Goal: Find contact information

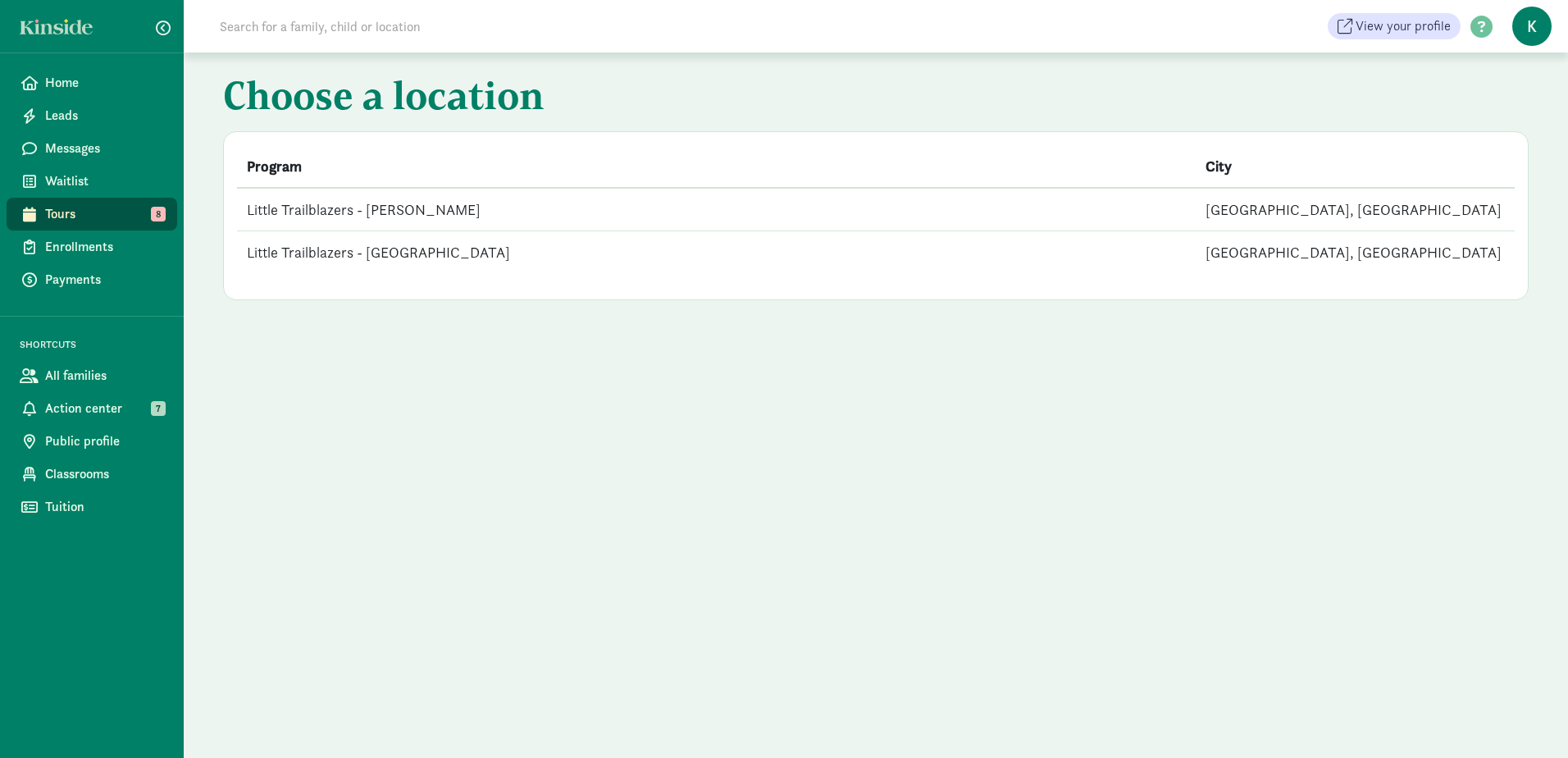
click at [350, 261] on td "Little Trailblazers - [GEOGRAPHIC_DATA]" at bounding box center [717, 252] width 959 height 42
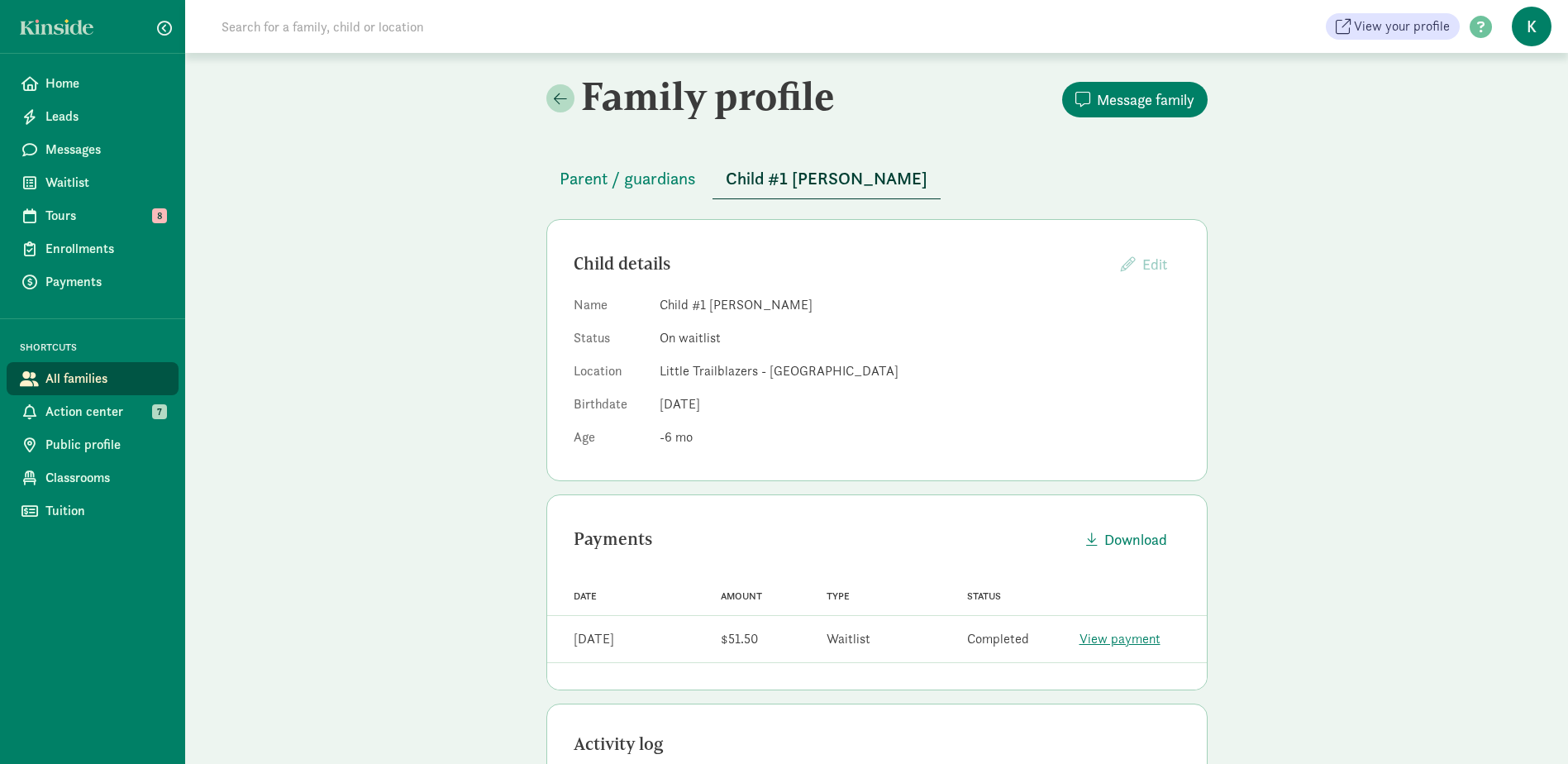
click at [510, 357] on div "Family profile Message family Parent / guardians Child #1 [PERSON_NAME] Child d…" at bounding box center [877, 661] width 1382 height 1218
click at [662, 176] on span "Parent / guardians" at bounding box center [628, 178] width 136 height 26
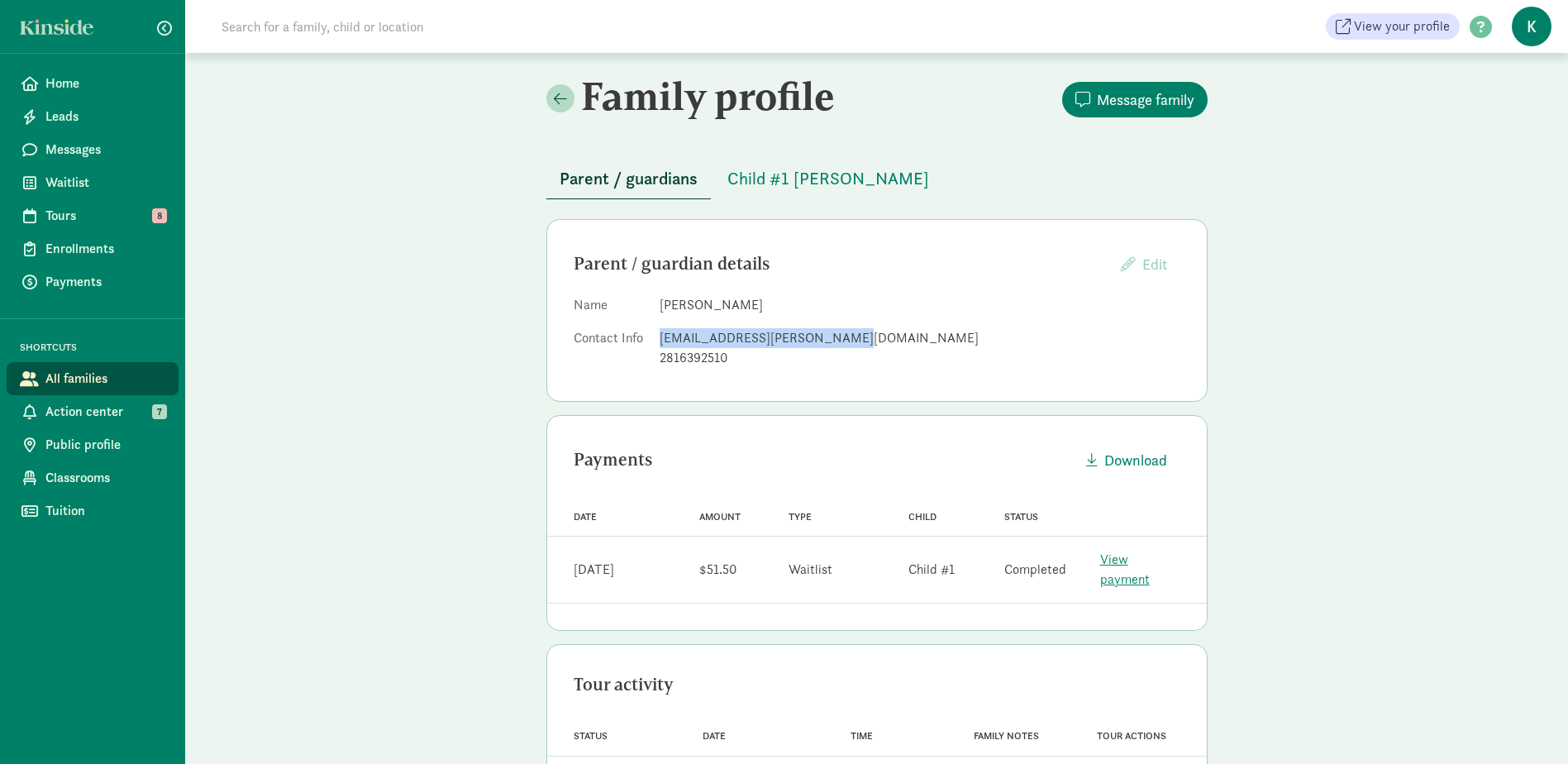
drag, startPoint x: 851, startPoint y: 334, endPoint x: 654, endPoint y: 339, distance: 197.1
click at [654, 339] on dl "Name [PERSON_NAME] Contact Info [EMAIL_ADDRESS][PERSON_NAME][DOMAIN_NAME] 28163…" at bounding box center [877, 334] width 607 height 79
copy div "[EMAIL_ADDRESS][PERSON_NAME][DOMAIN_NAME]"
click at [1440, 164] on div "Family profile Message family Parent / guardians Child #1 [PERSON_NAME] Parent …" at bounding box center [877, 517] width 1382 height 928
click at [807, 191] on span "Child #1 [PERSON_NAME]" at bounding box center [829, 178] width 202 height 26
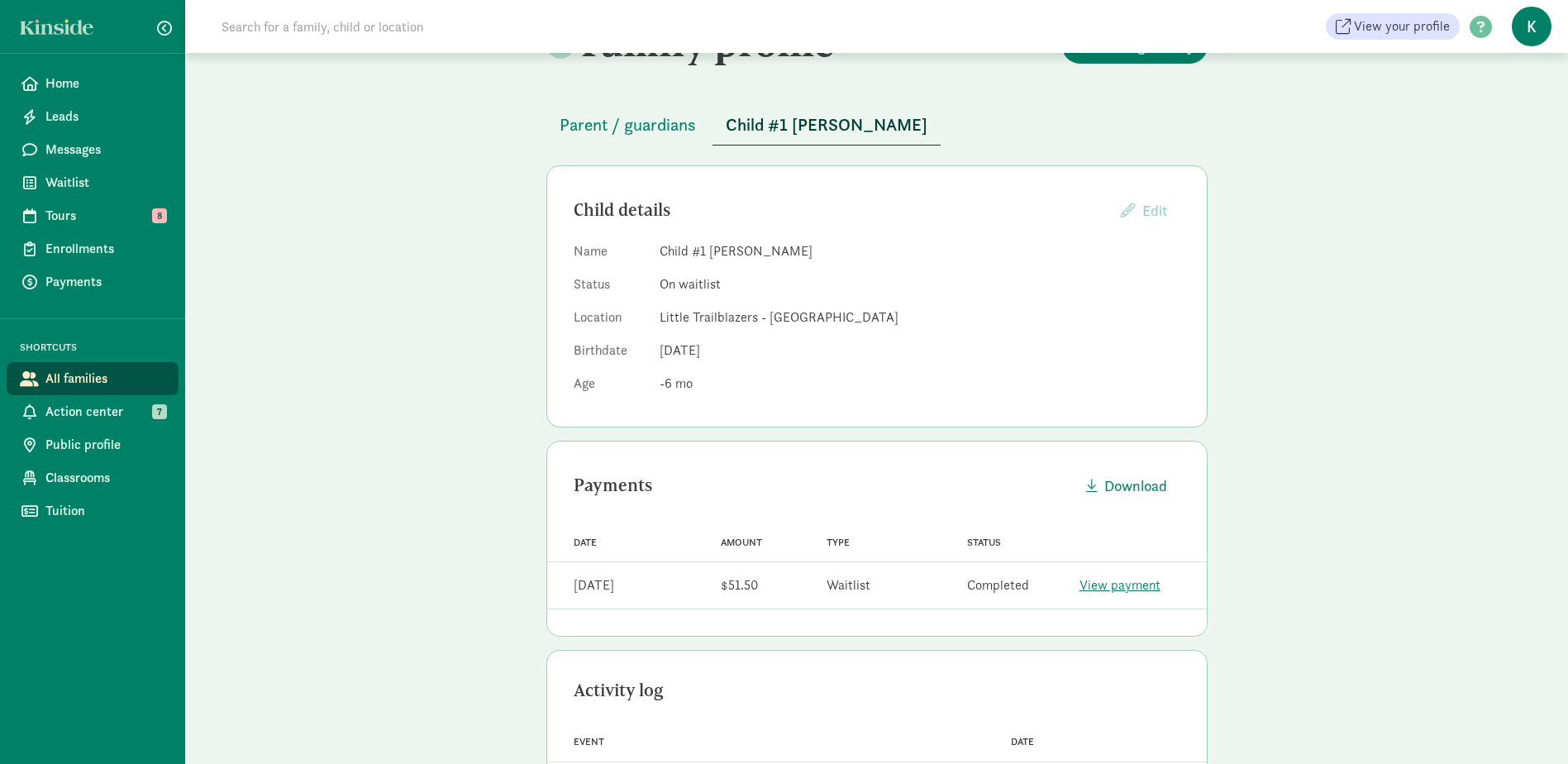
scroll to position [83, 0]
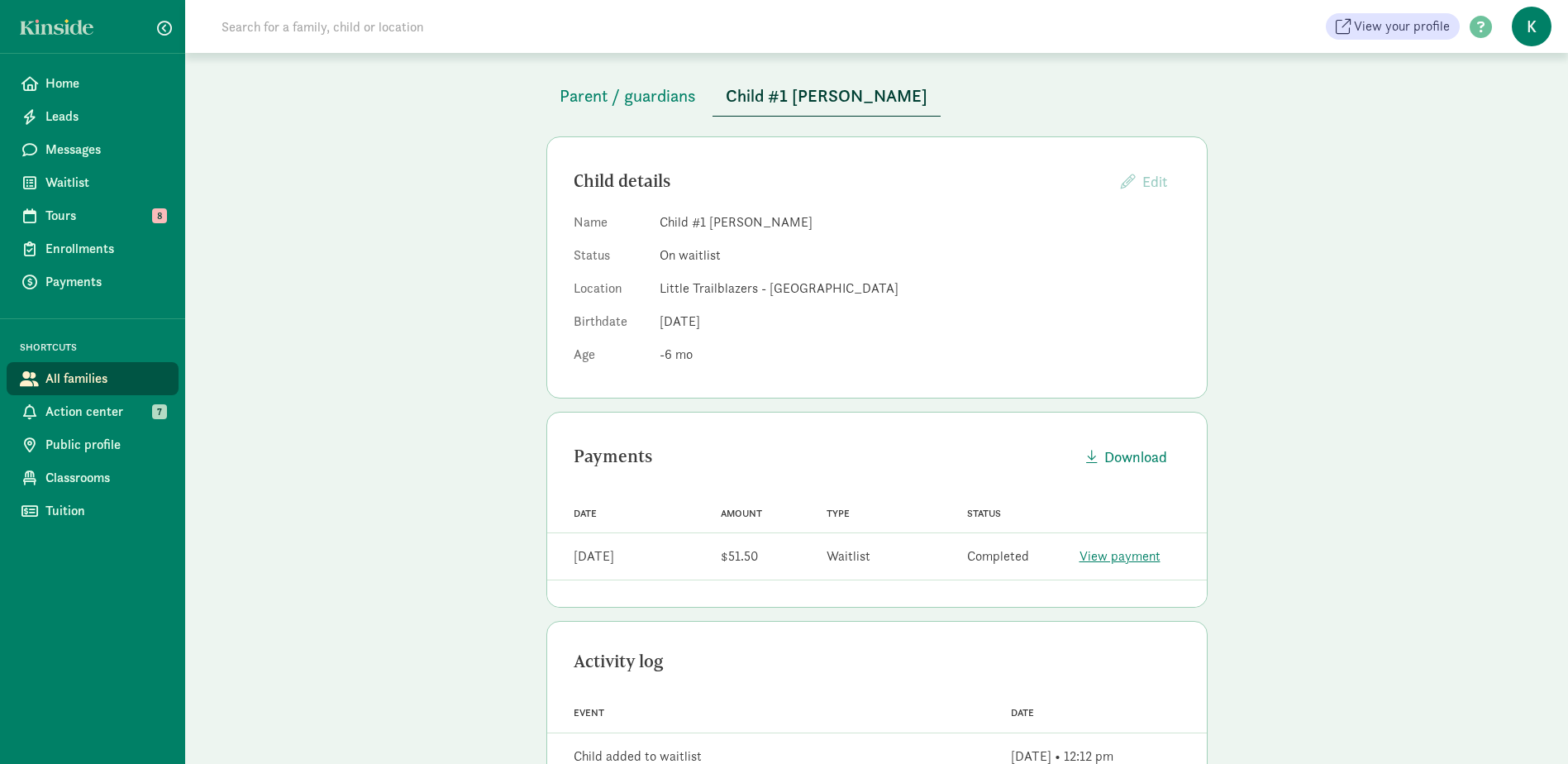
click at [937, 318] on dd "[DATE]" at bounding box center [920, 322] width 520 height 20
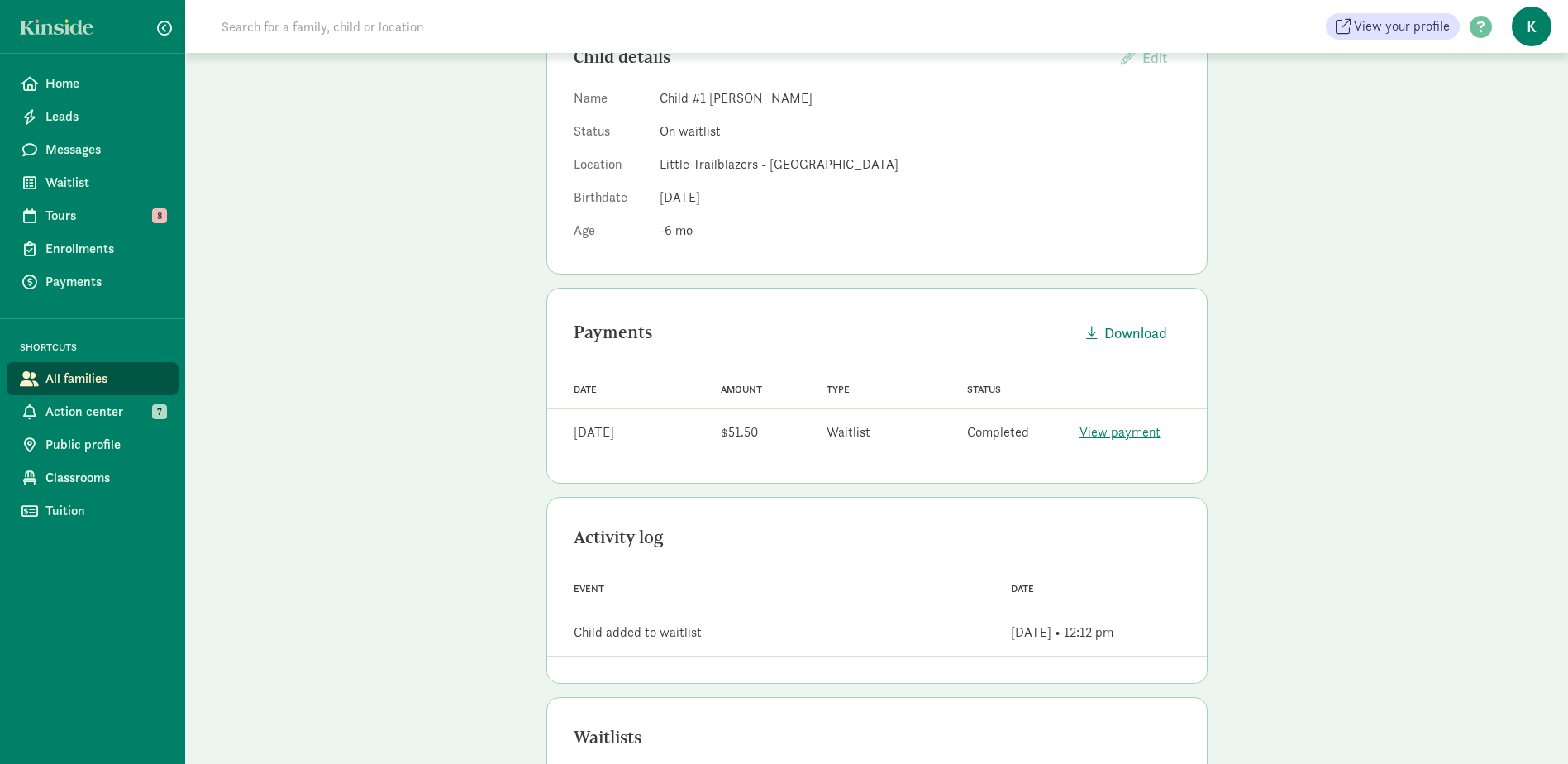
scroll to position [0, 0]
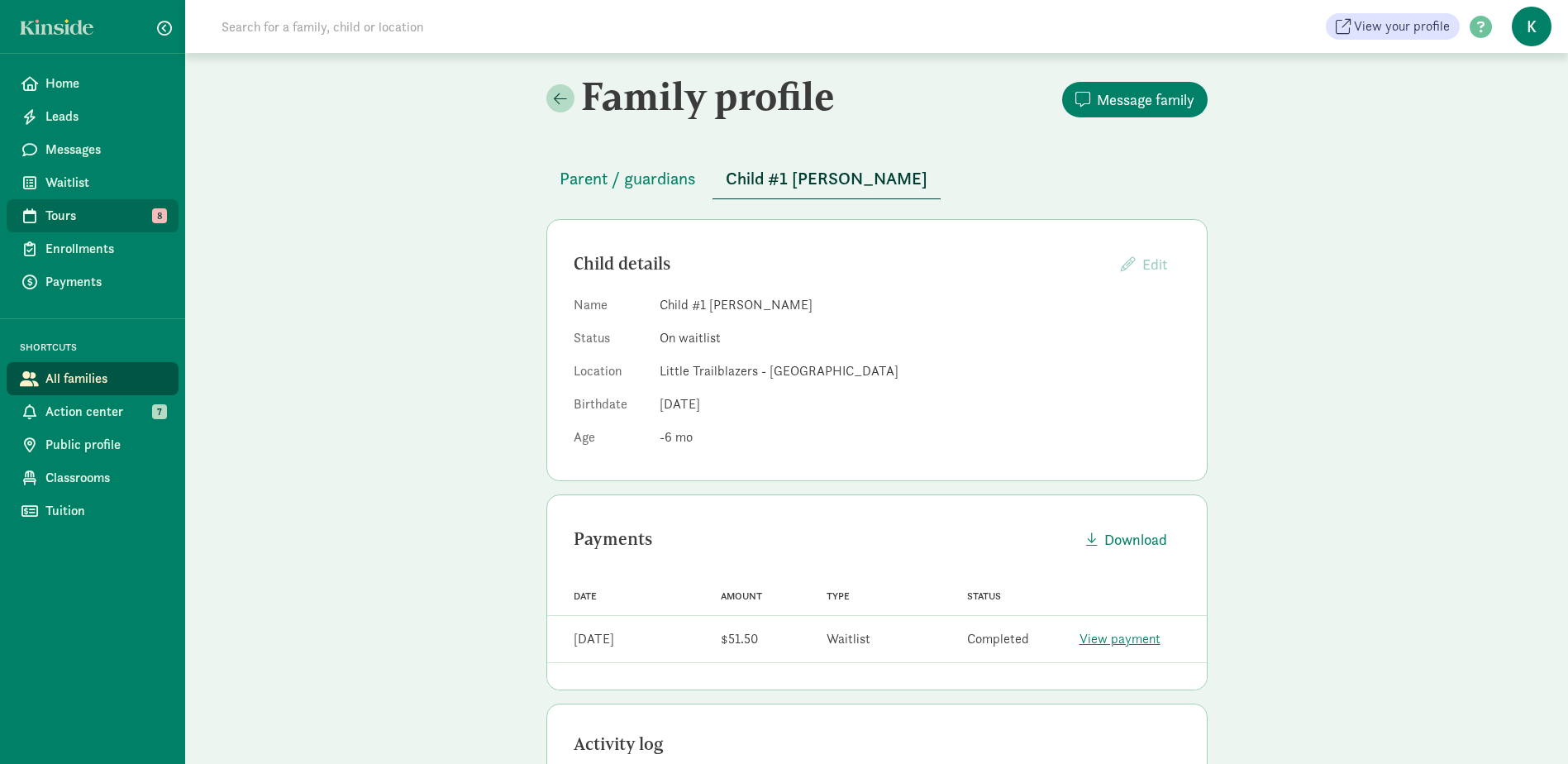
click at [97, 220] on span "Tours" at bounding box center [106, 216] width 120 height 20
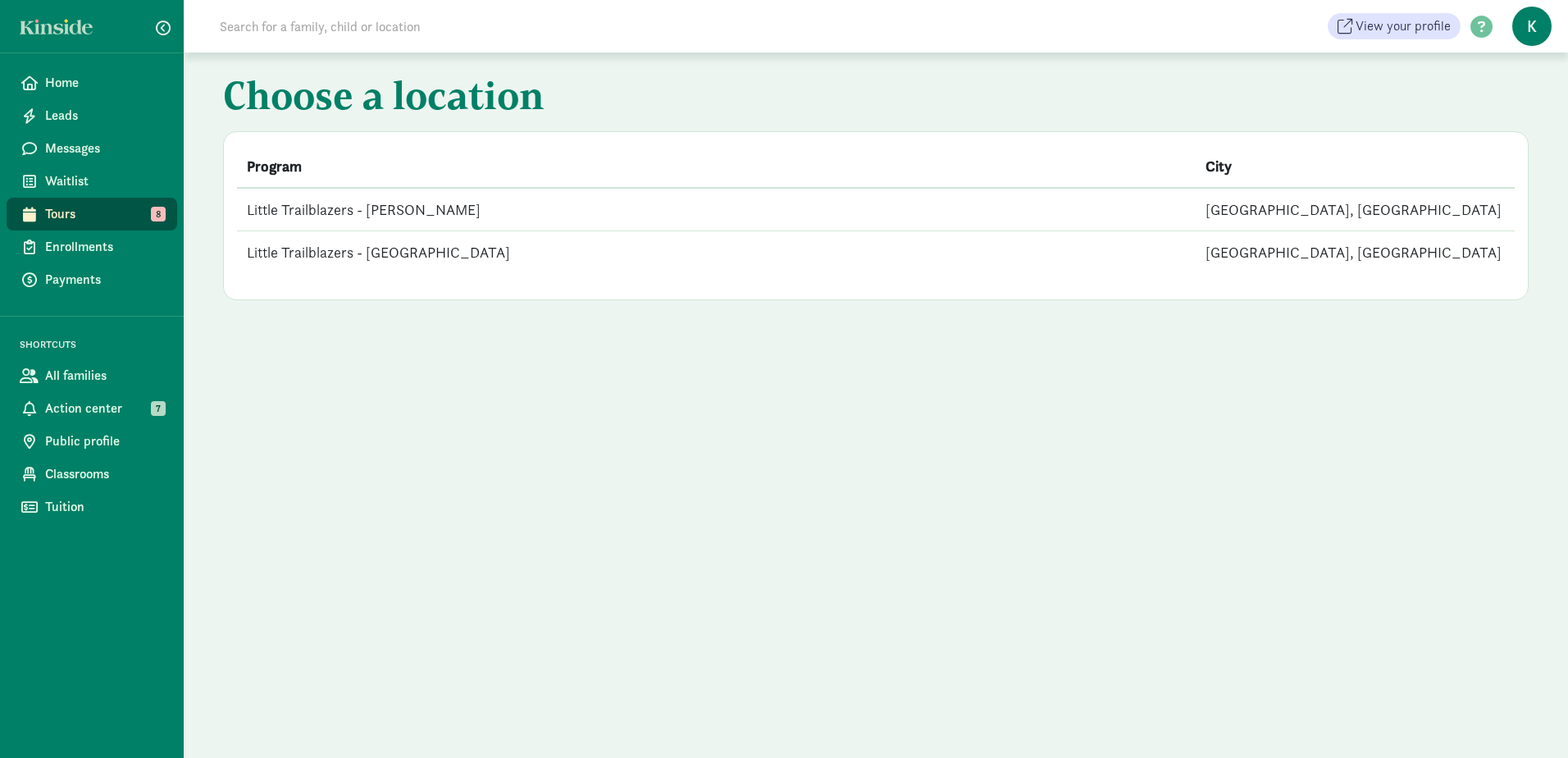
click at [407, 245] on td "Little Trailblazers - [GEOGRAPHIC_DATA]" at bounding box center [717, 252] width 959 height 42
